Goal: Use online tool/utility: Utilize a website feature to perform a specific function

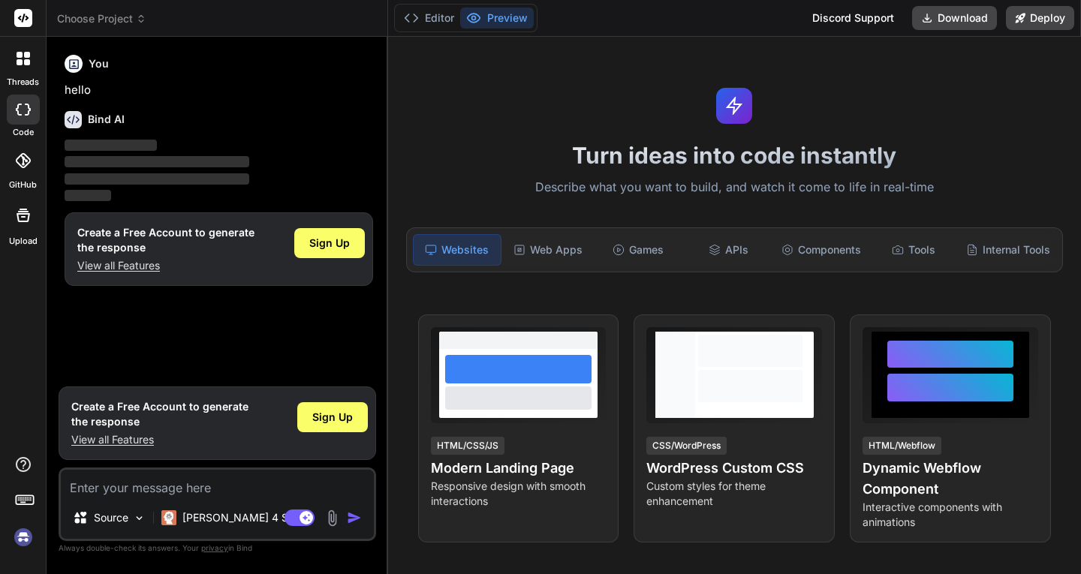
click at [25, 13] on rect at bounding box center [23, 18] width 18 height 18
click at [327, 241] on span "Sign Up" at bounding box center [329, 243] width 41 height 15
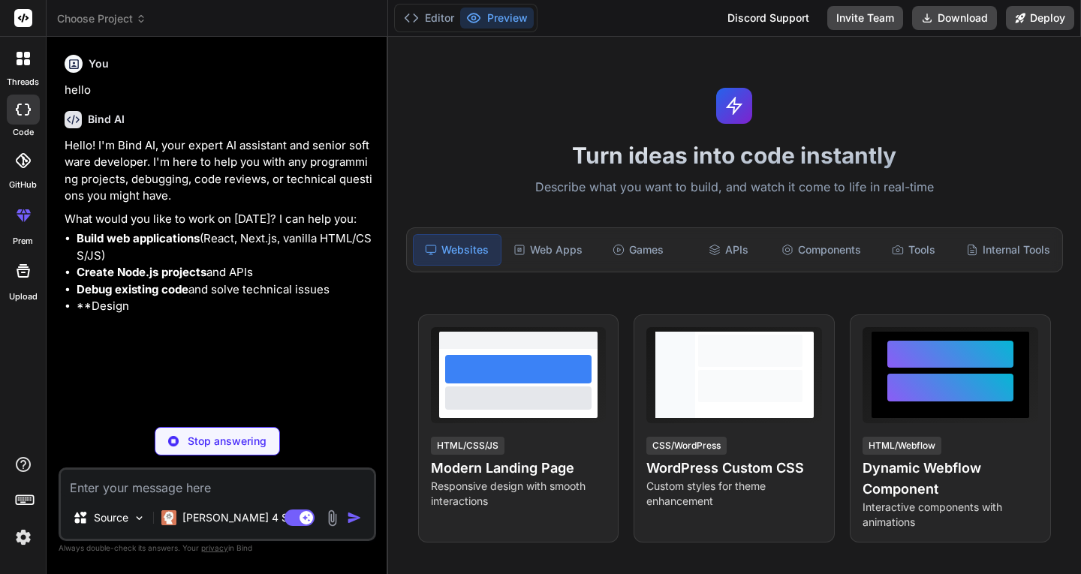
type textarea "x"
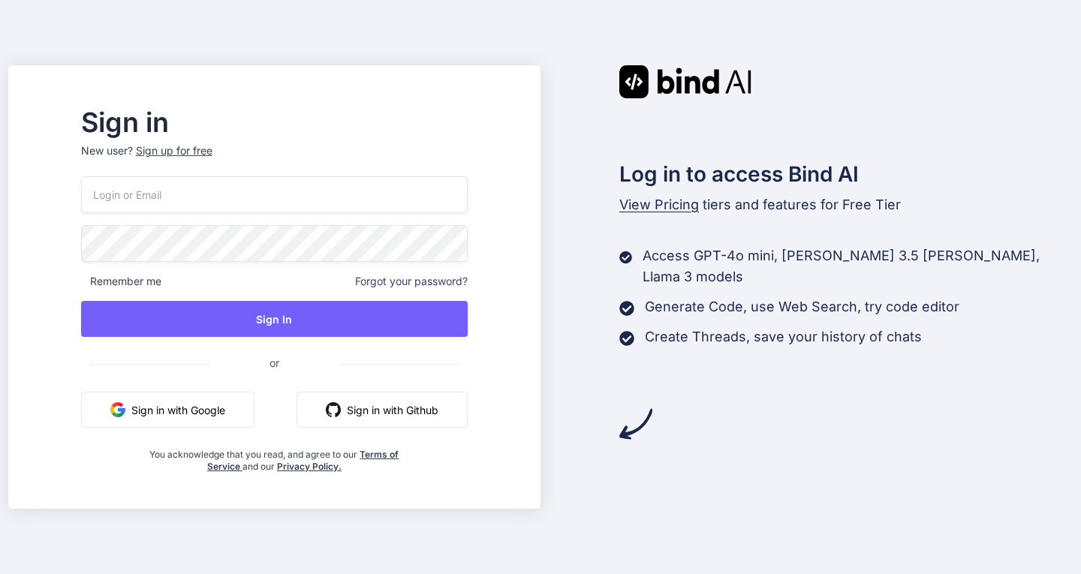
click at [451, 408] on button "Sign in with Github" at bounding box center [382, 410] width 171 height 36
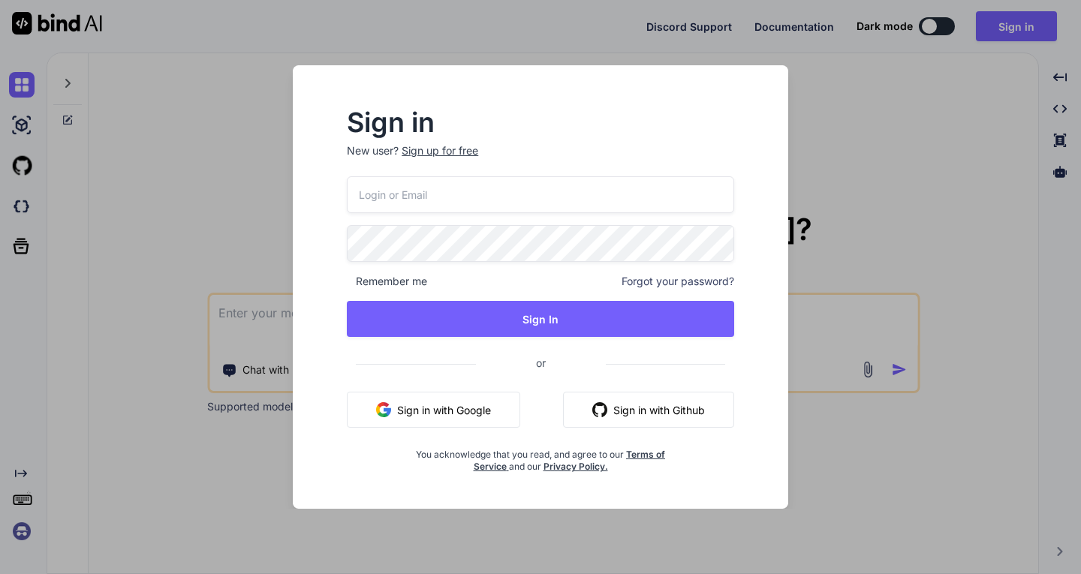
click at [665, 410] on button "Sign in with Github" at bounding box center [648, 410] width 171 height 36
click at [451, 411] on button "Sign in with Google" at bounding box center [433, 410] width 173 height 36
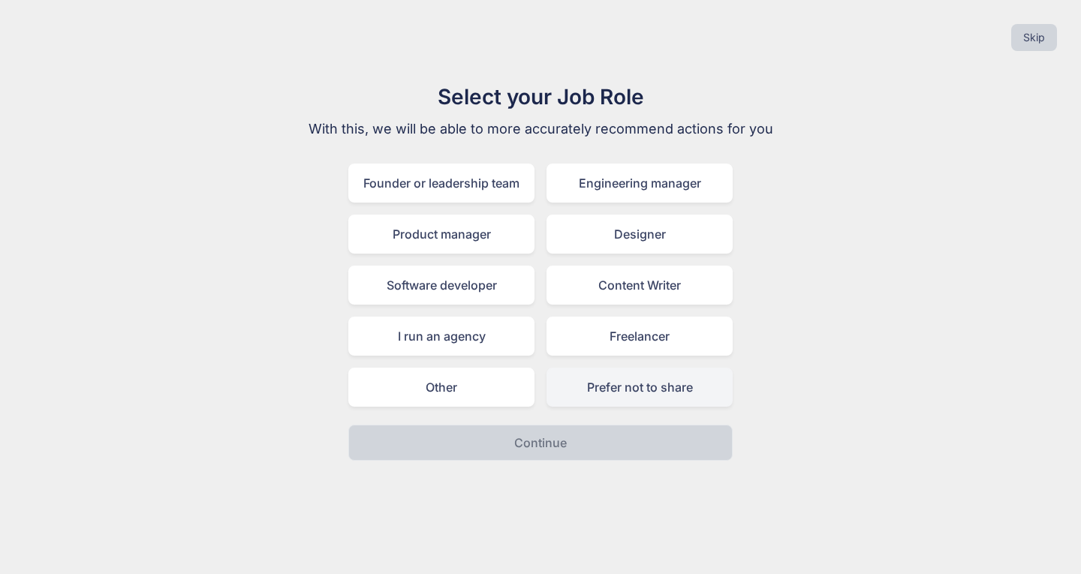
click at [621, 390] on div "Prefer not to share" at bounding box center [640, 387] width 186 height 39
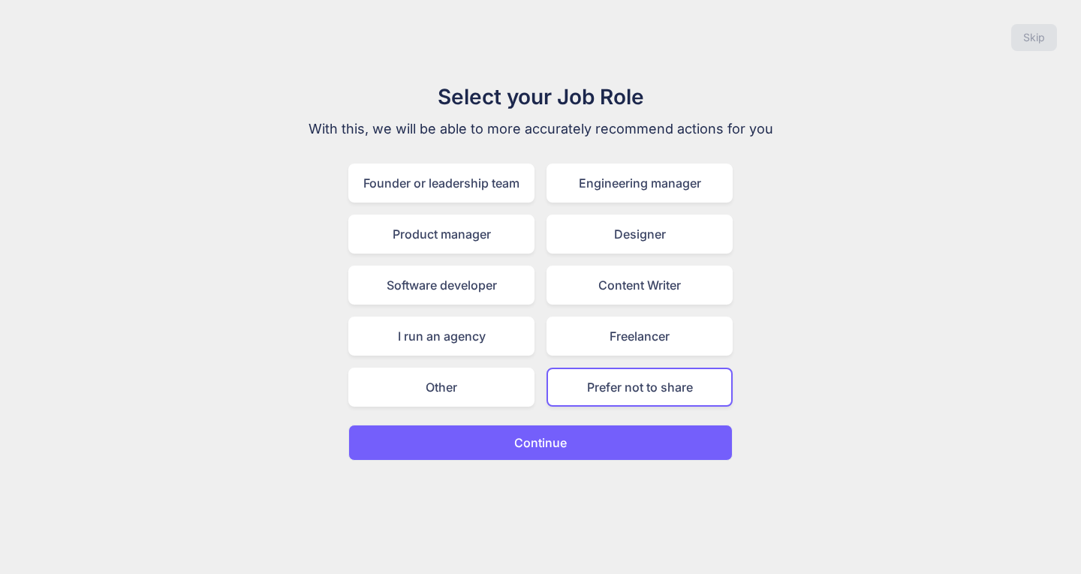
click at [564, 445] on p "Continue" at bounding box center [540, 443] width 53 height 18
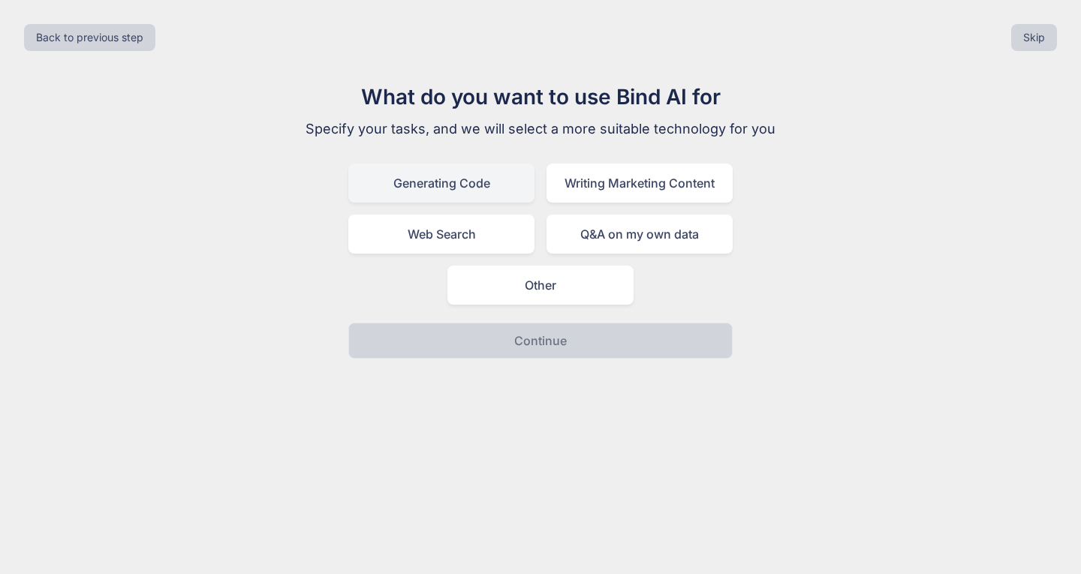
click at [460, 186] on div "Generating Code" at bounding box center [441, 183] width 186 height 39
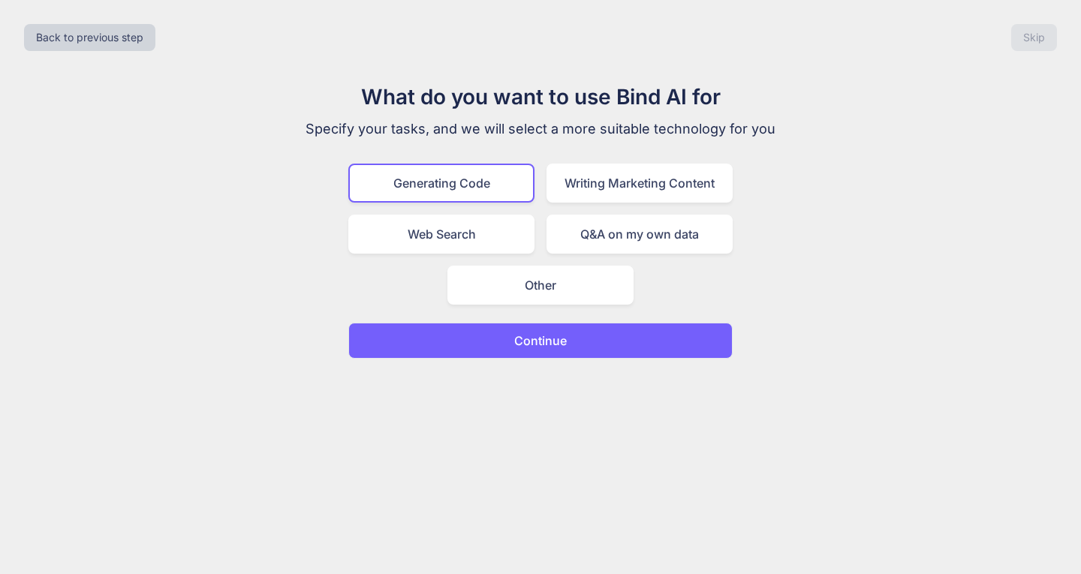
click at [580, 328] on button "Continue" at bounding box center [540, 341] width 384 height 36
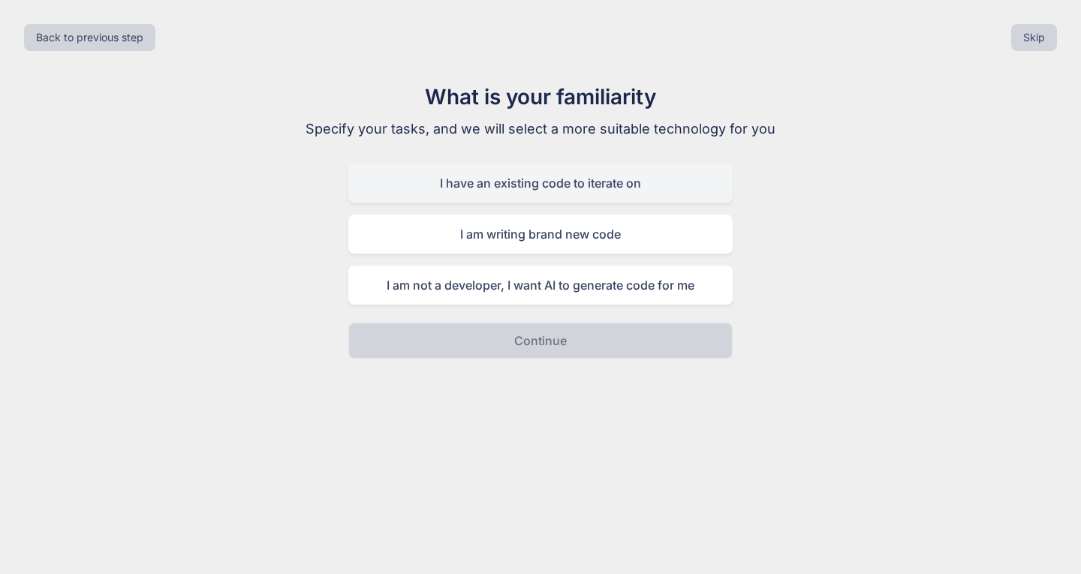
click at [601, 170] on div "I have an existing code to iterate on" at bounding box center [540, 183] width 384 height 39
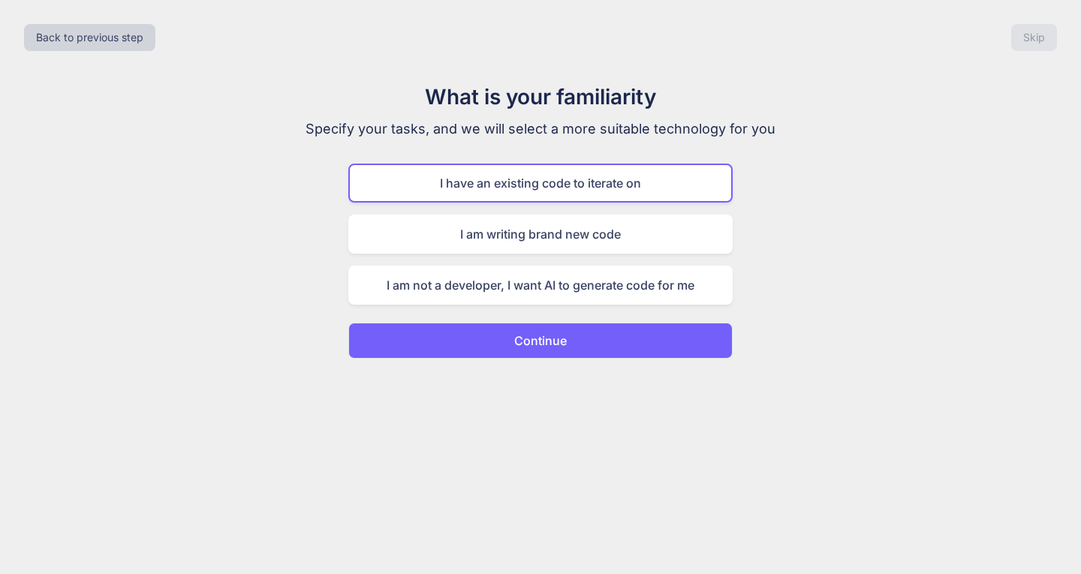
click at [562, 335] on p "Continue" at bounding box center [540, 341] width 53 height 18
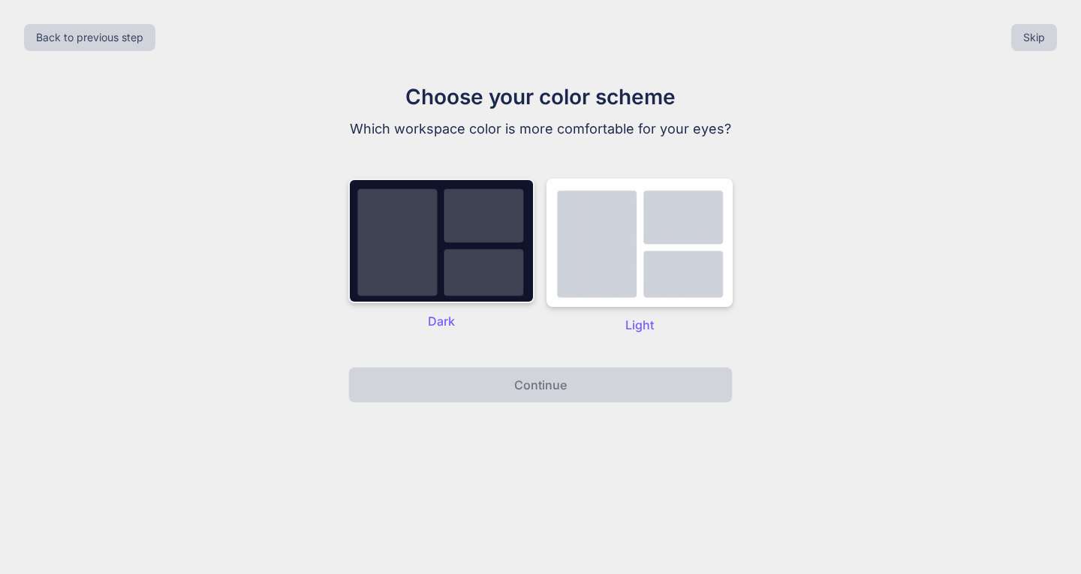
click at [471, 214] on img at bounding box center [441, 241] width 186 height 125
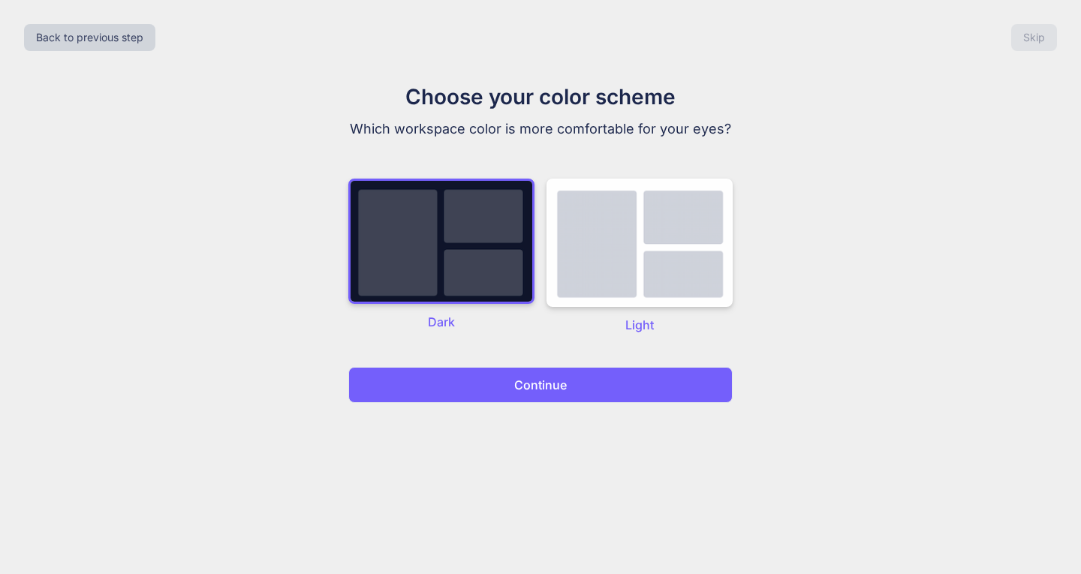
click at [540, 391] on p "Continue" at bounding box center [540, 385] width 53 height 18
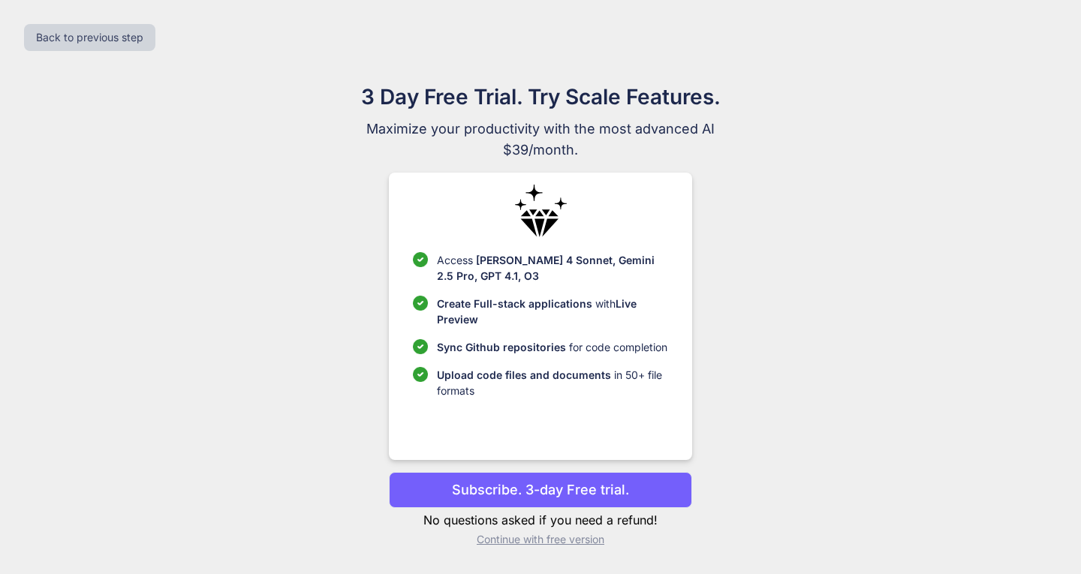
click at [567, 539] on p "Continue with free version" at bounding box center [540, 539] width 303 height 15
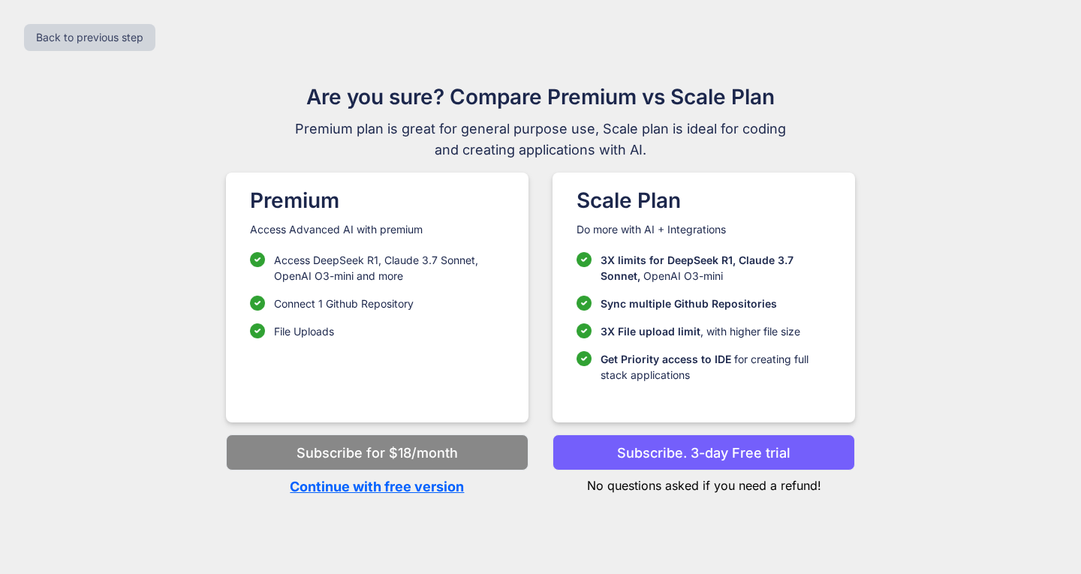
click at [347, 490] on p "Continue with free version" at bounding box center [377, 487] width 303 height 20
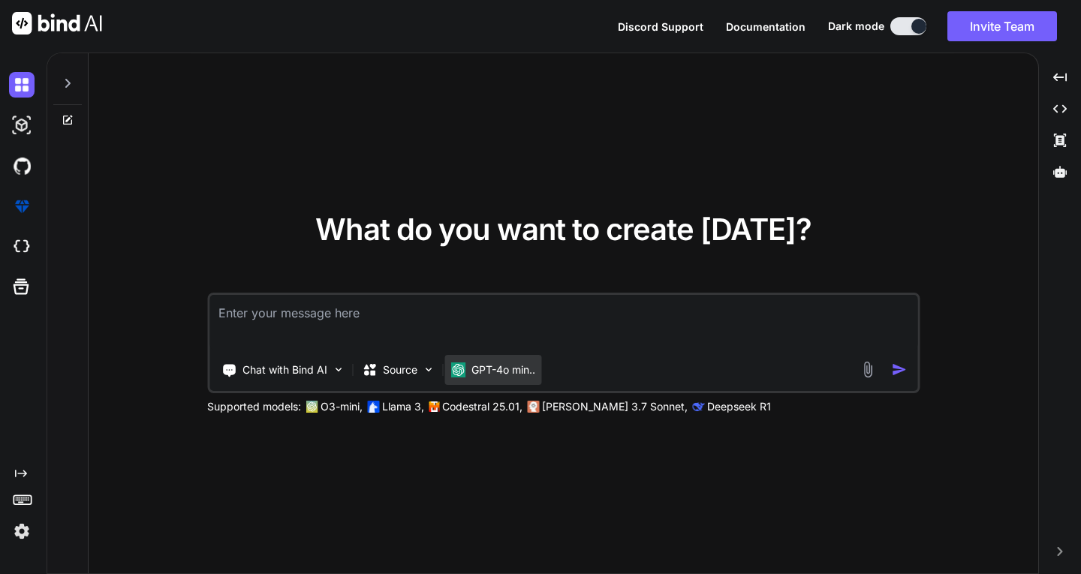
click at [493, 371] on p "GPT-4o min.." at bounding box center [504, 370] width 64 height 15
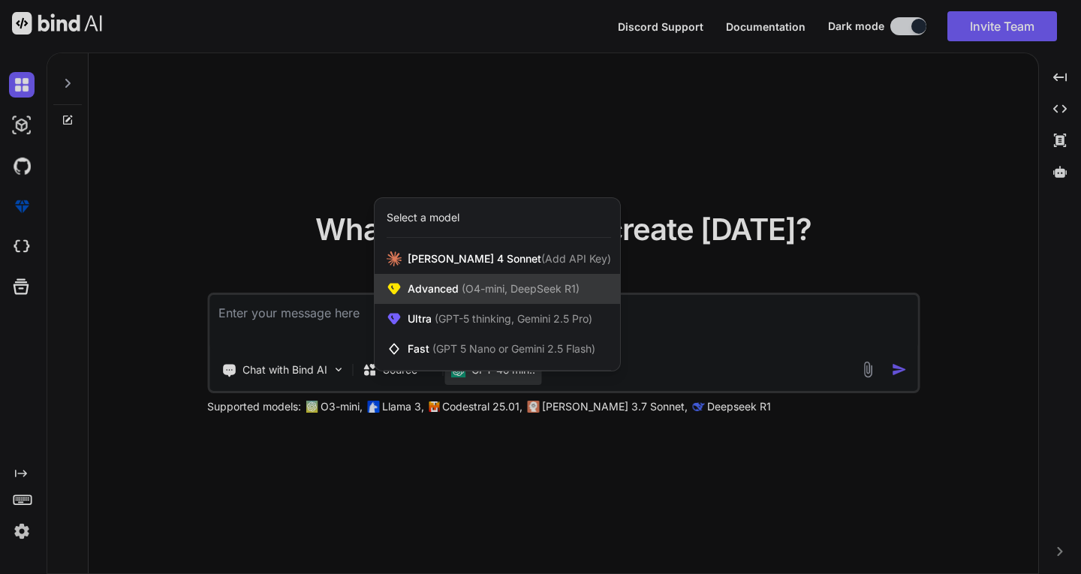
click at [489, 289] on span "(O4-mini, DeepSeek R1)" at bounding box center [519, 288] width 121 height 13
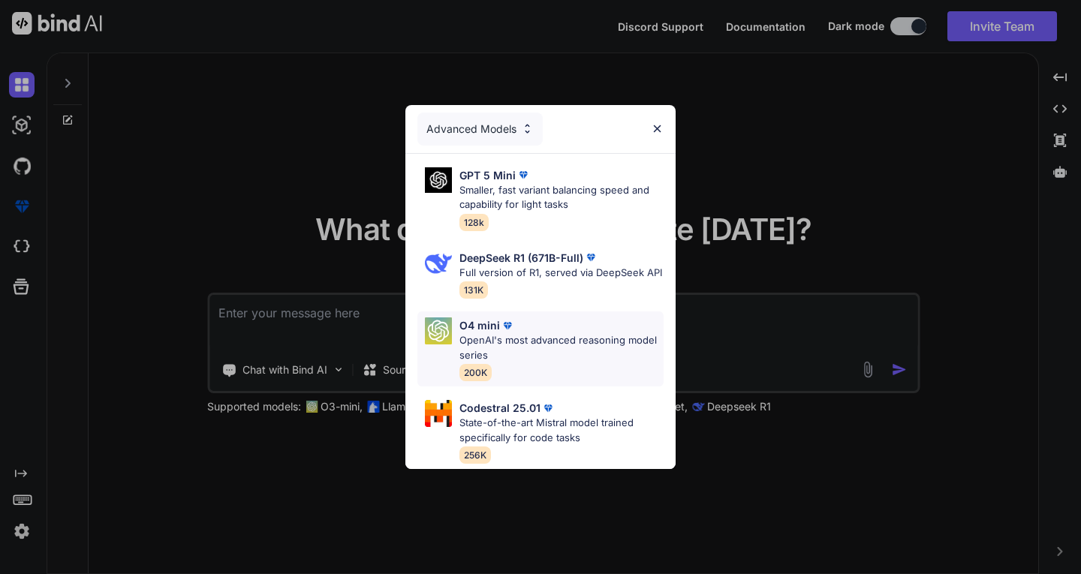
click at [588, 332] on div "O4 mini" at bounding box center [562, 326] width 204 height 16
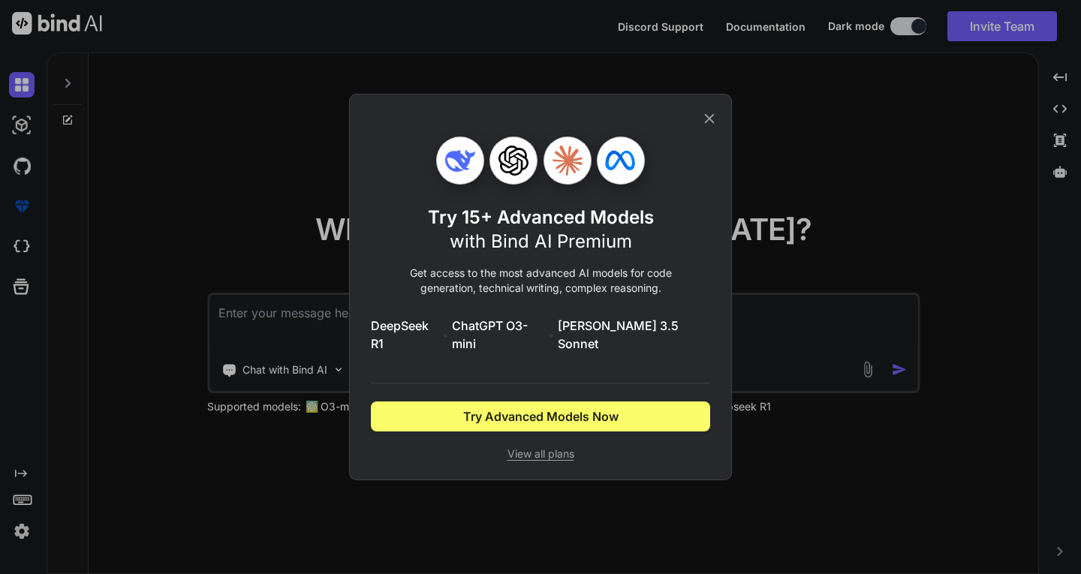
click at [710, 127] on icon at bounding box center [709, 118] width 17 height 17
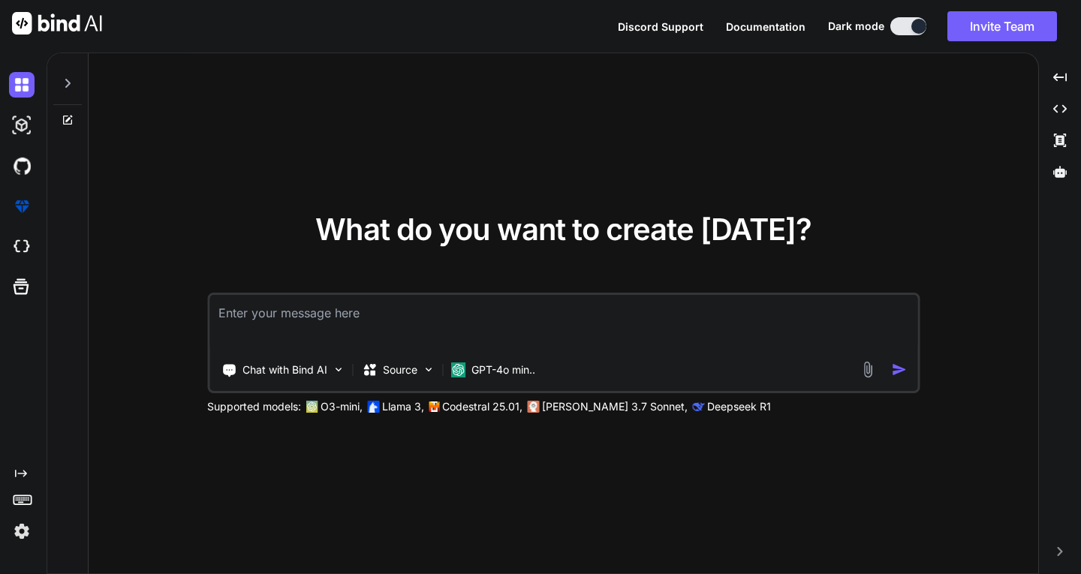
click at [423, 331] on textarea at bounding box center [563, 323] width 708 height 56
paste textarea "Website Goal: To create a modern, high-end real estate website for "MyReality" …"
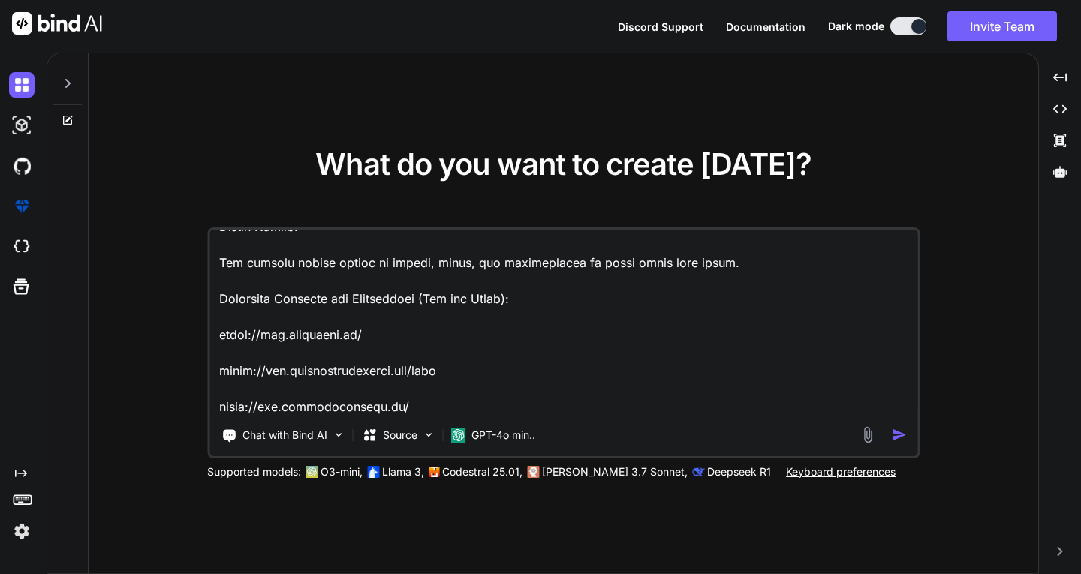
scroll to position [2490, 0]
type textarea "Website Goal: To create a modern, high-end real estate website for "MyReality" …"
click at [894, 433] on img "button" at bounding box center [899, 435] width 16 height 16
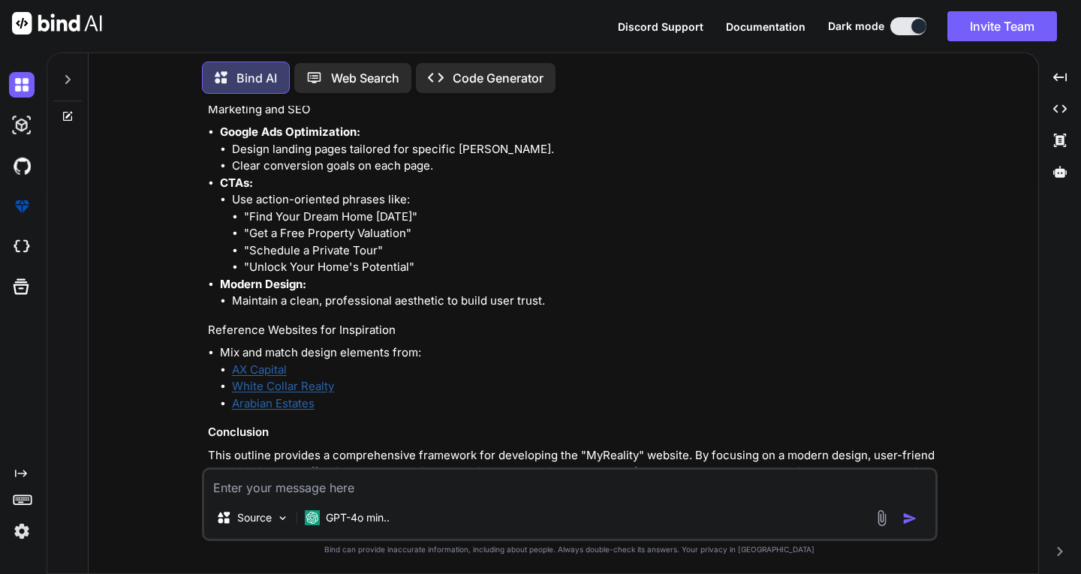
scroll to position [1837, 0]
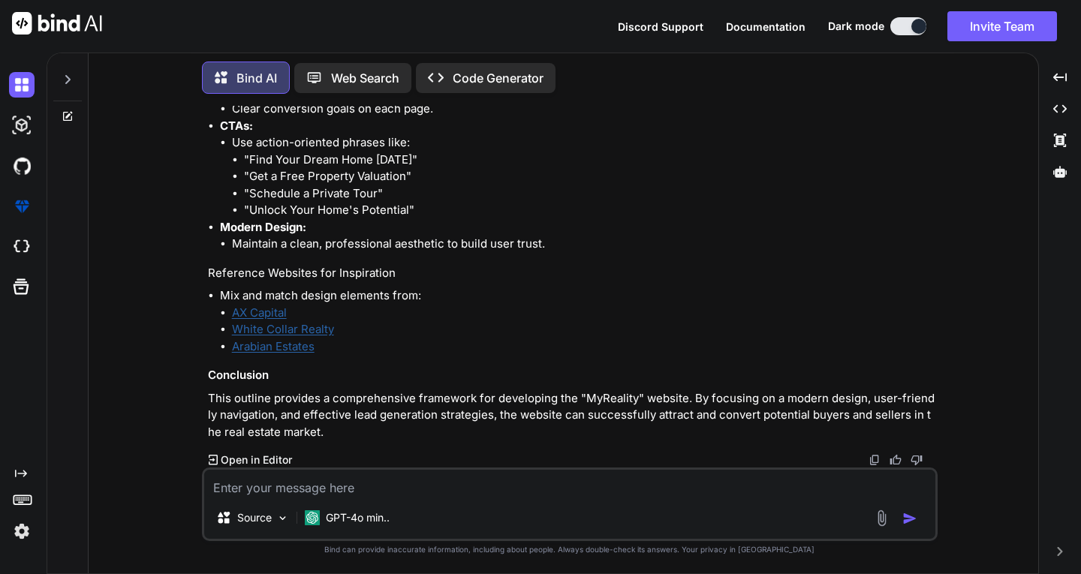
click at [492, 69] on p "Code Generator" at bounding box center [498, 78] width 91 height 18
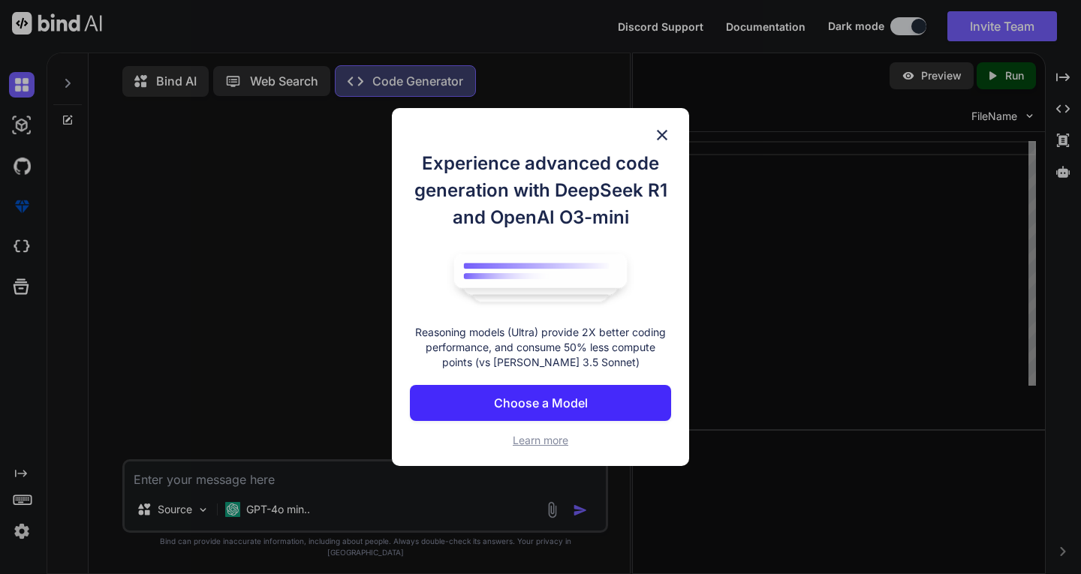
click at [565, 407] on p "Choose a Model" at bounding box center [541, 403] width 94 height 18
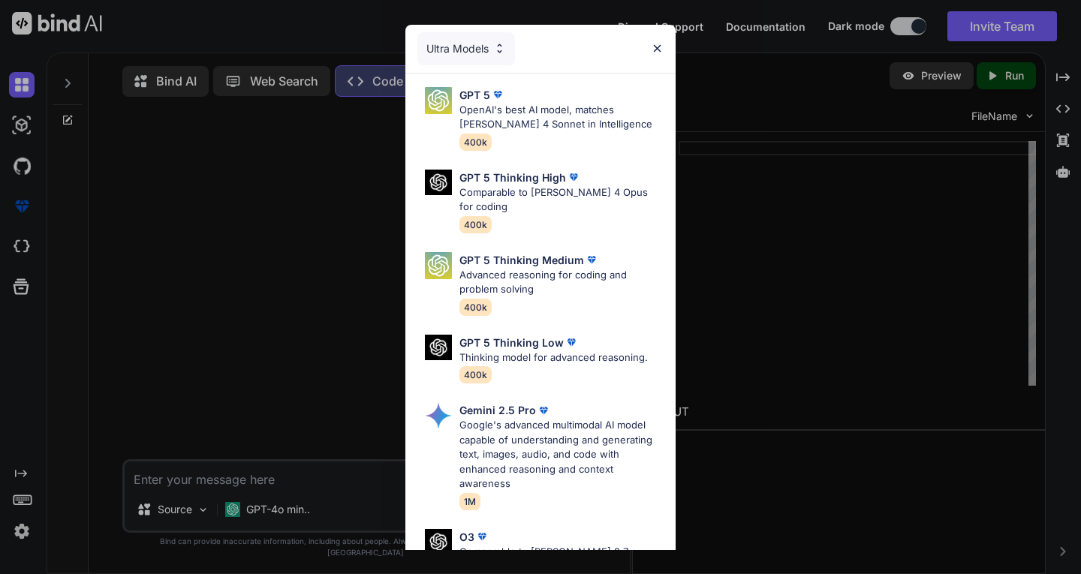
click at [655, 45] on img at bounding box center [657, 48] width 13 height 13
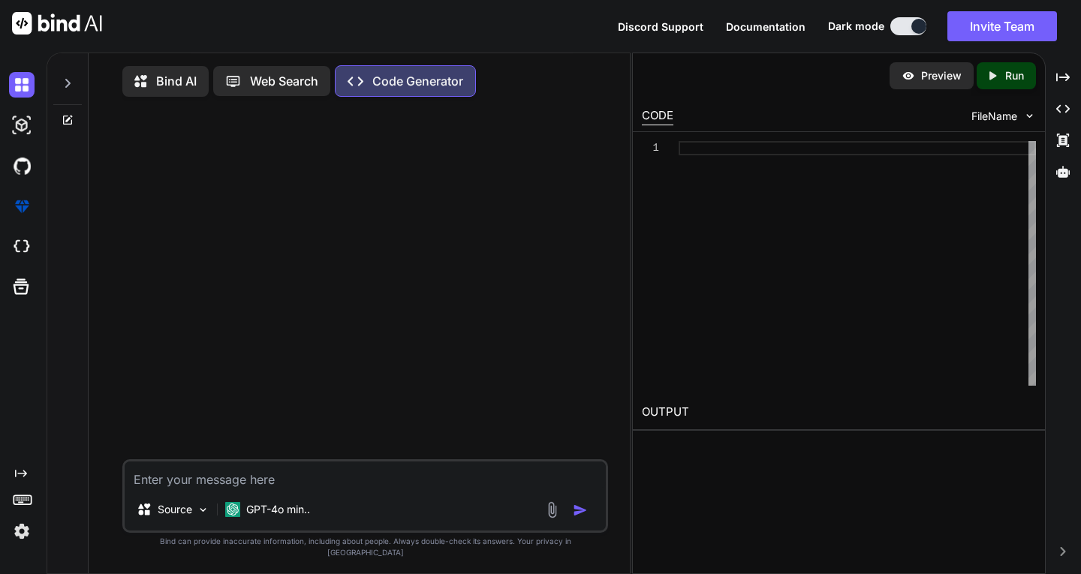
click at [780, 231] on div at bounding box center [857, 263] width 357 height 245
click at [166, 79] on p "Bind AI" at bounding box center [176, 81] width 41 height 18
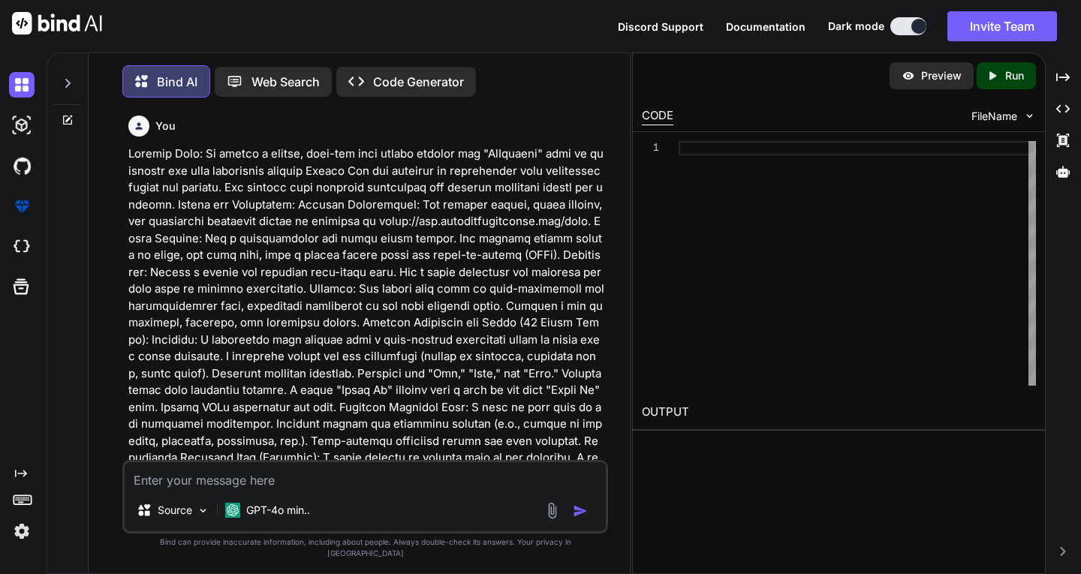
scroll to position [8, 0]
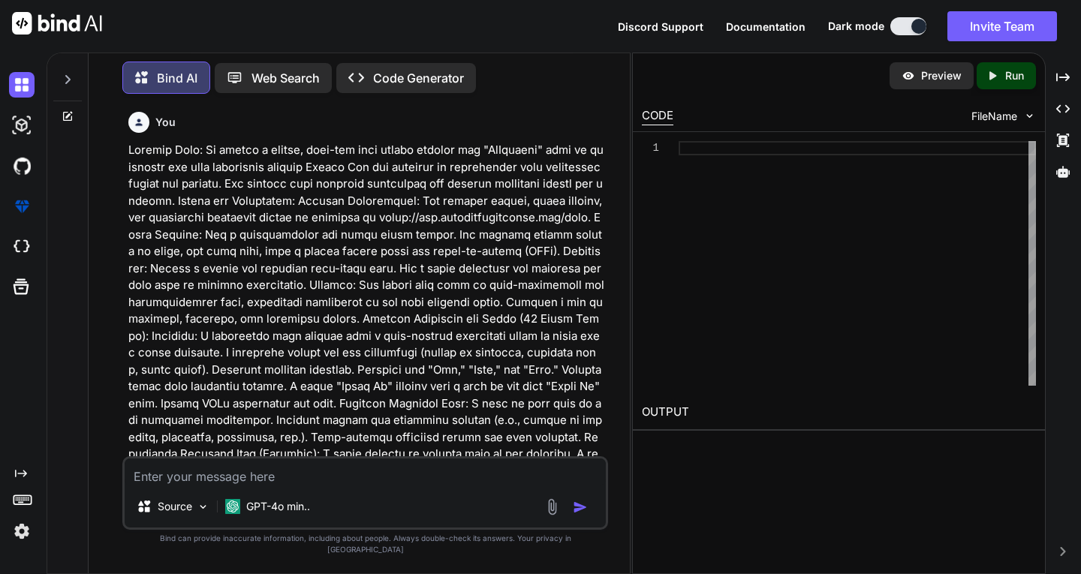
click at [329, 485] on textarea at bounding box center [365, 472] width 481 height 27
type textarea "build the website"
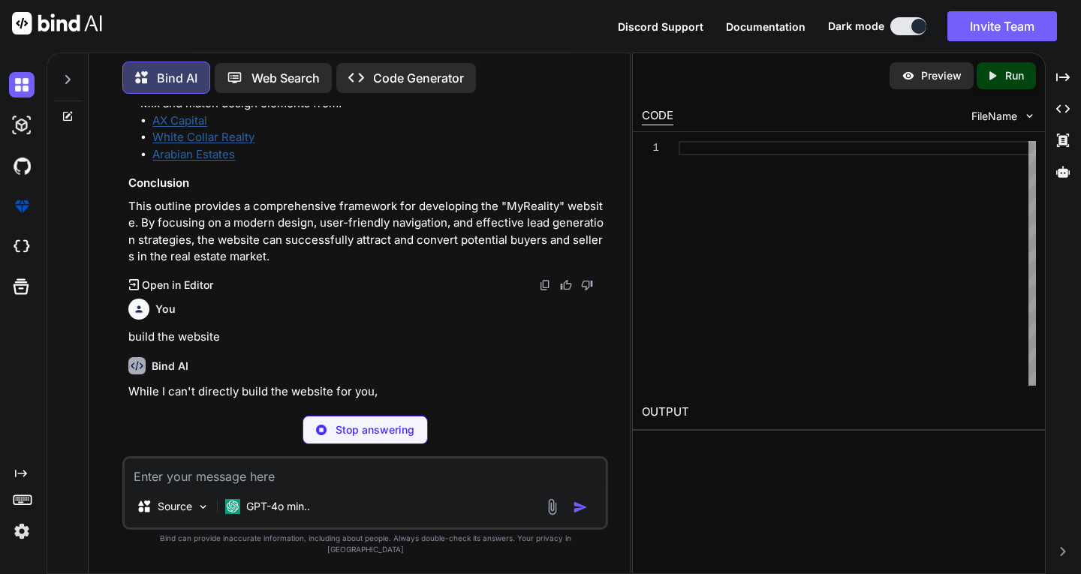
scroll to position [2367, 0]
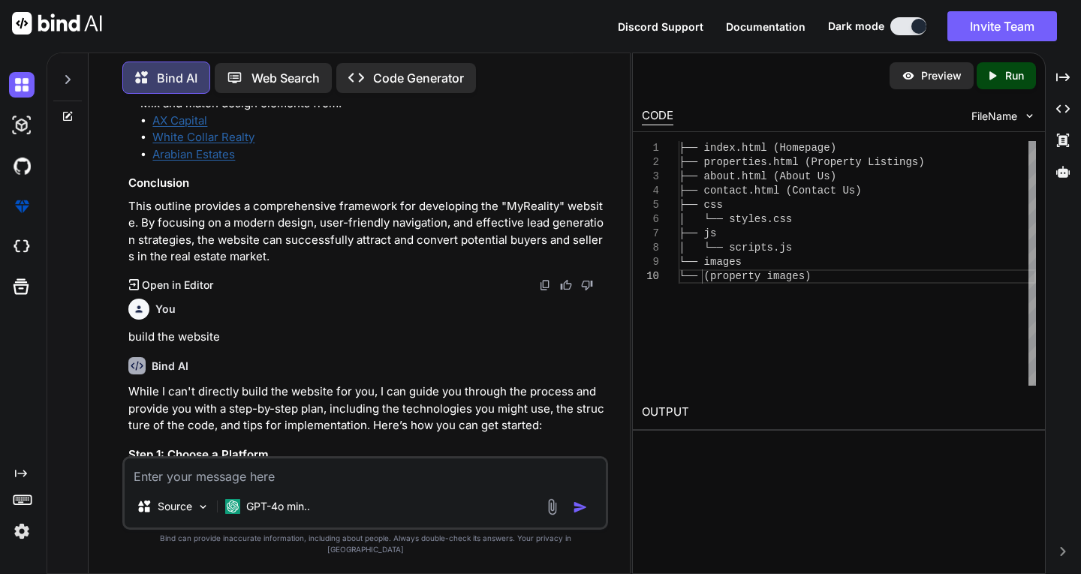
click at [1012, 74] on p "Run" at bounding box center [1014, 75] width 19 height 15
click at [927, 77] on p "Preview" at bounding box center [946, 75] width 41 height 15
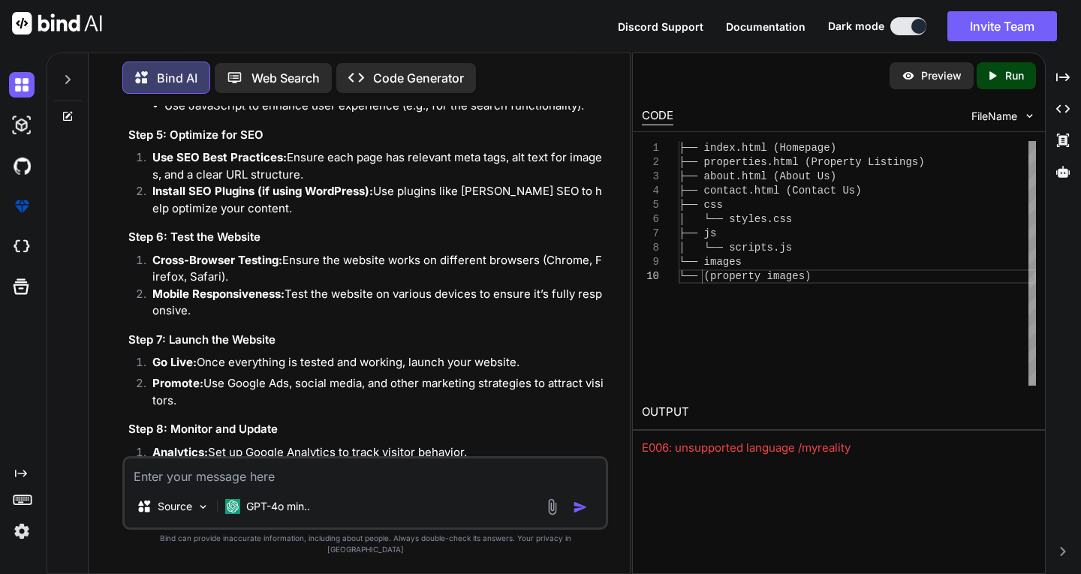
scroll to position [4453, 0]
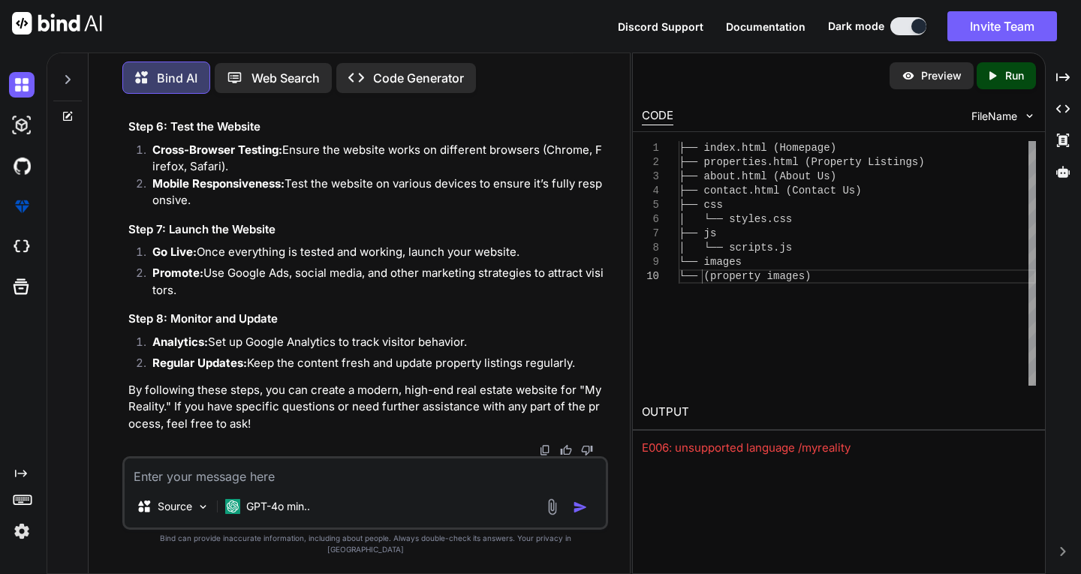
click at [935, 73] on p "Preview" at bounding box center [941, 75] width 41 height 15
click at [366, 486] on textarea at bounding box center [365, 472] width 481 height 27
click at [945, 72] on p "Preview" at bounding box center [941, 75] width 41 height 15
